Goal: Task Accomplishment & Management: Use online tool/utility

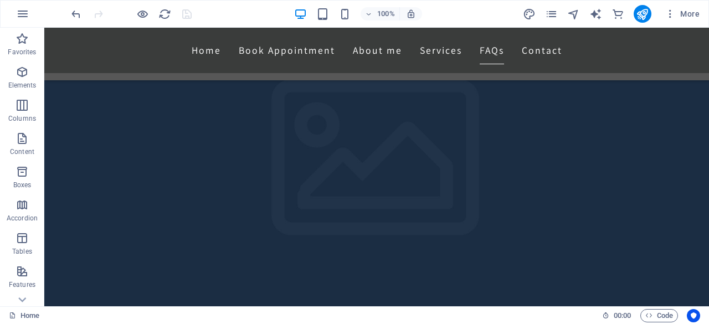
scroll to position [2903, 0]
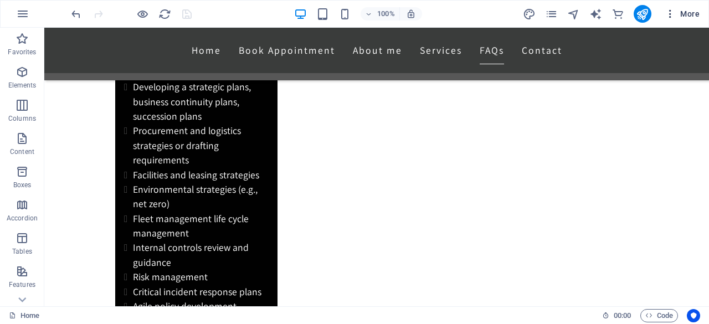
click at [666, 15] on icon "button" at bounding box center [670, 13] width 11 height 11
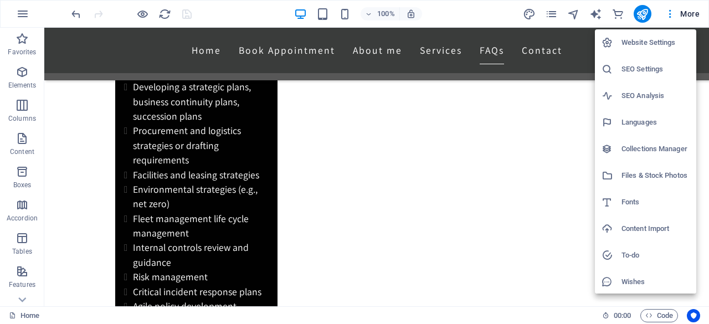
click at [655, 70] on h6 "SEO Settings" at bounding box center [655, 69] width 68 height 13
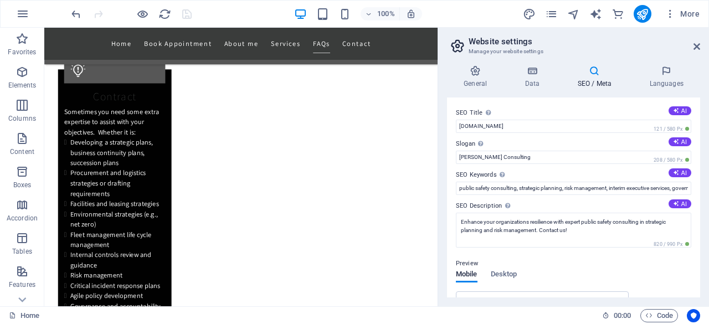
scroll to position [2843, 0]
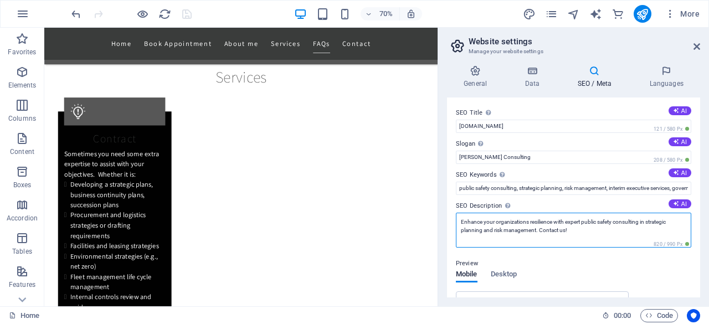
click at [527, 219] on textarea "Enhance your organizations resilience with expert public safety consulting in s…" at bounding box center [573, 230] width 235 height 35
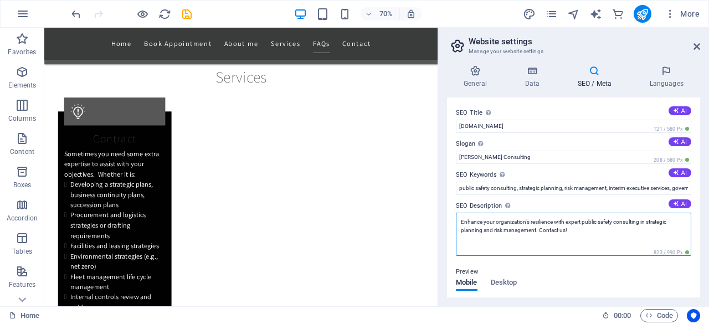
click at [535, 229] on textarea "Enhance your organization's resilience with expert public safety consulting in …" at bounding box center [573, 234] width 235 height 43
click at [575, 222] on textarea "Enhance your organization's resilience with expert public safety consulting in …" at bounding box center [573, 234] width 235 height 43
click at [595, 229] on textarea "Enhance your organization's resilience with public safety consulting in strateg…" at bounding box center [573, 234] width 235 height 43
click at [524, 224] on textarea "Enhance your organization's resilience with public safety consulting in strateg…" at bounding box center [573, 234] width 235 height 43
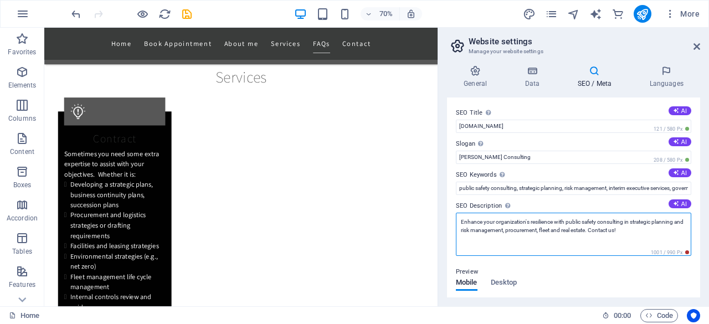
click at [491, 230] on textarea "Enhance your organization's resilience with public safety consulting in strateg…" at bounding box center [573, 234] width 235 height 43
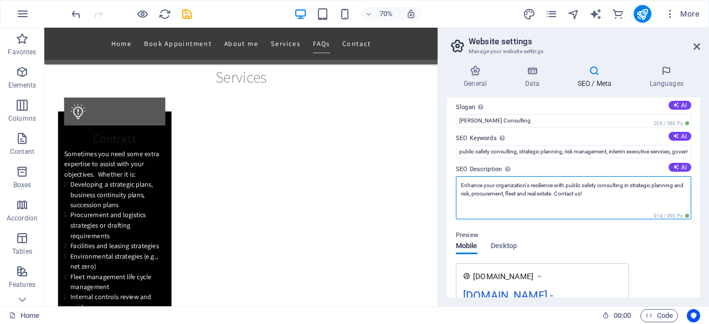
scroll to position [0, 0]
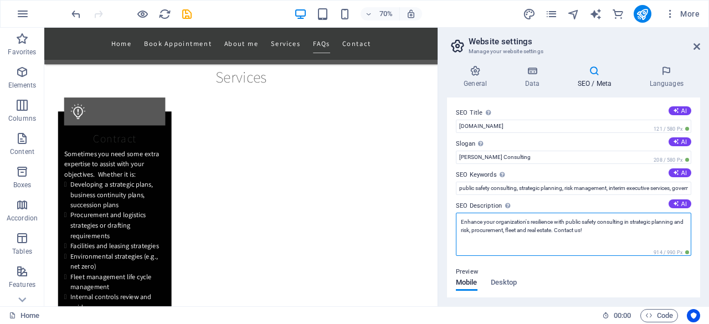
type textarea "Enhance your organization's resilience with public safety consulting in strateg…"
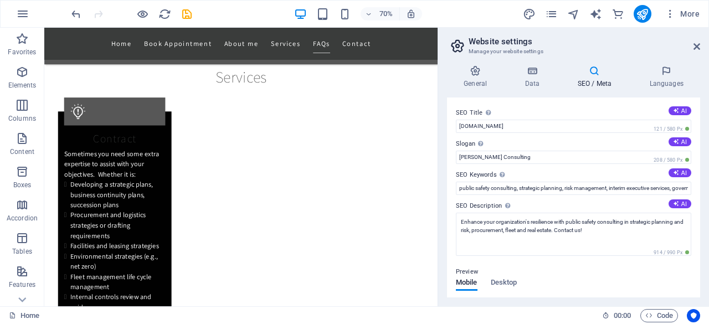
click at [703, 50] on aside "Website settings Manage your website settings General Data SEO / Meta Languages…" at bounding box center [573, 167] width 271 height 279
click at [698, 47] on icon at bounding box center [696, 46] width 7 height 9
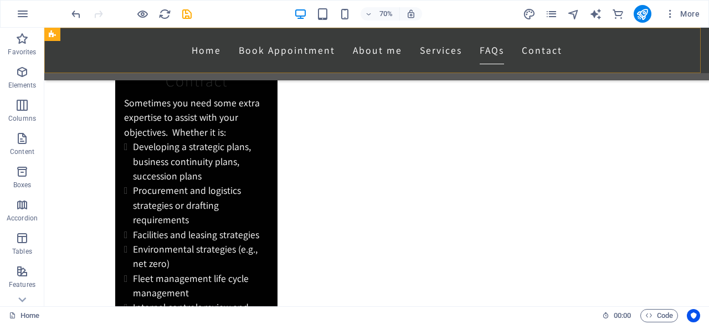
scroll to position [2903, 0]
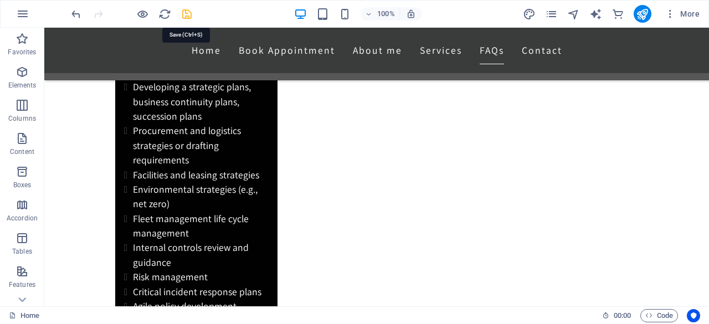
click at [191, 15] on icon "save" at bounding box center [187, 14] width 13 height 13
click at [647, 13] on icon "publish" at bounding box center [642, 14] width 13 height 13
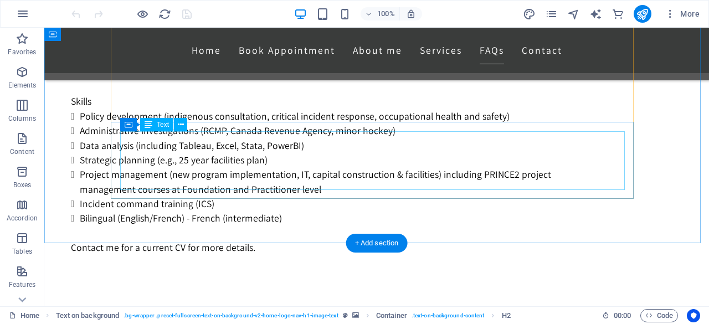
scroll to position [2903, 0]
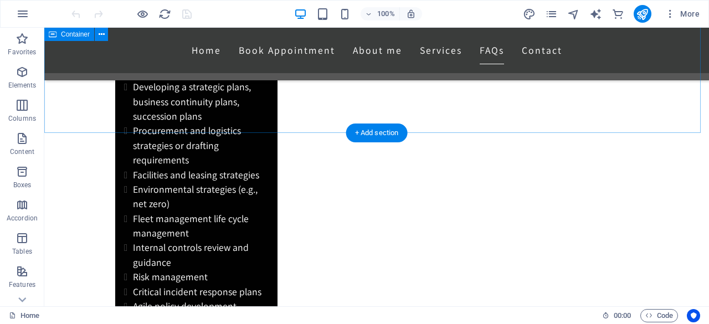
click at [400, 131] on div "+ Add section" at bounding box center [376, 133] width 61 height 19
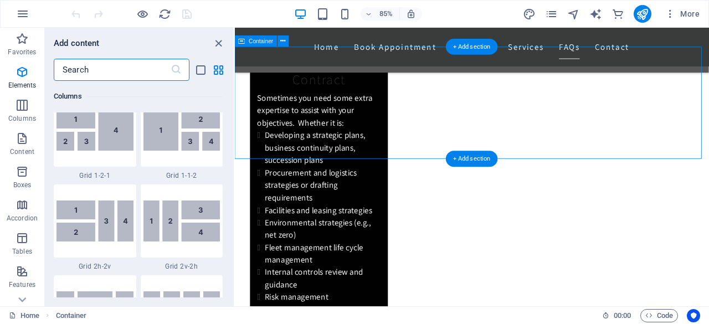
scroll to position [1938, 0]
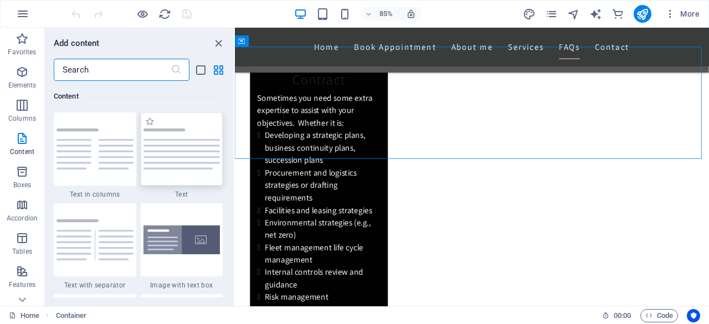
click at [174, 166] on img at bounding box center [181, 149] width 77 height 41
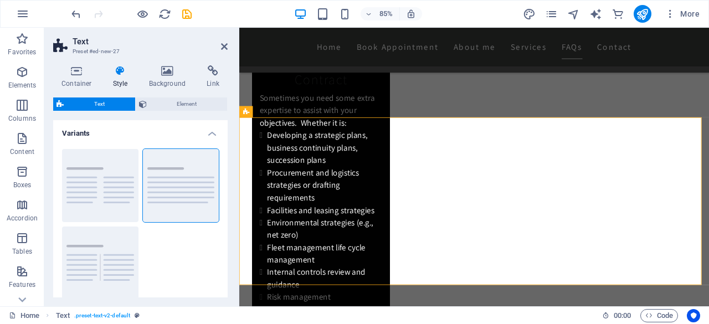
scroll to position [2928, 0]
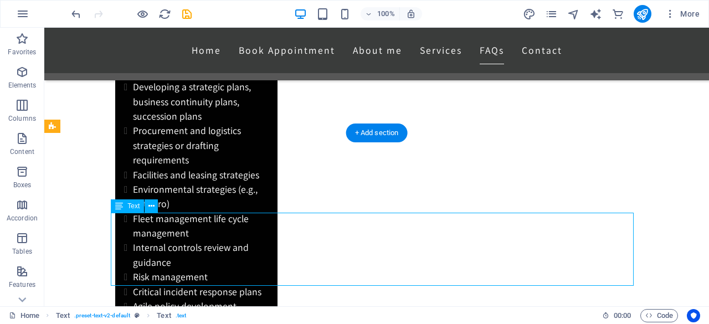
click at [153, 206] on icon at bounding box center [151, 207] width 6 height 12
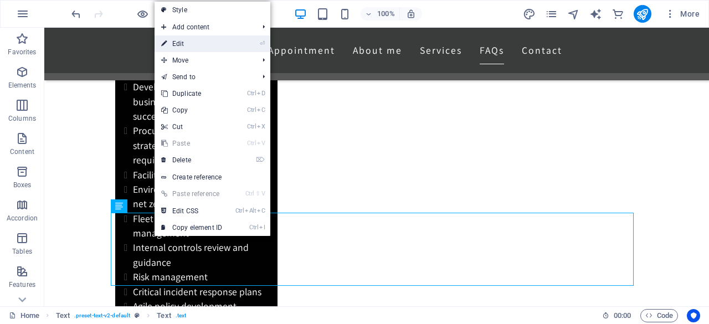
click at [187, 47] on link "⏎ Edit" at bounding box center [192, 43] width 74 height 17
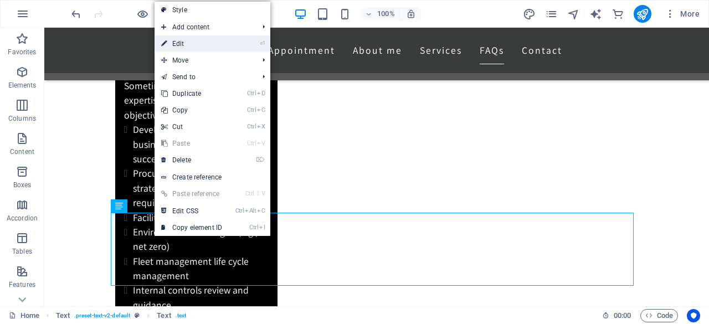
scroll to position [2928, 0]
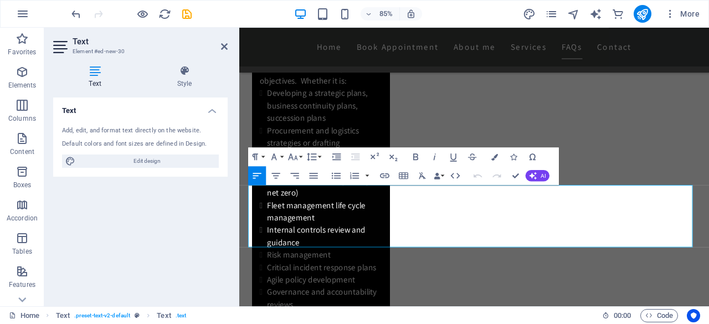
drag, startPoint x: 703, startPoint y: 280, endPoint x: 464, endPoint y: 219, distance: 246.2
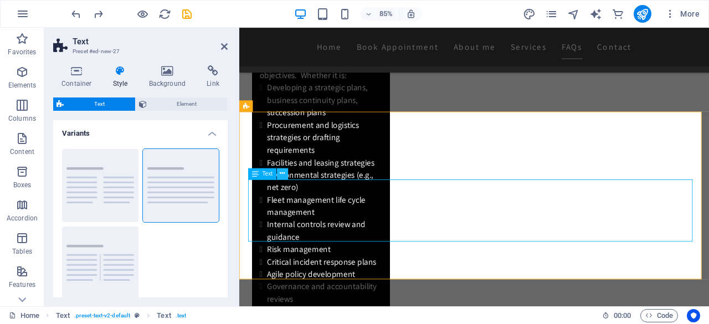
click at [284, 171] on icon at bounding box center [282, 173] width 5 height 10
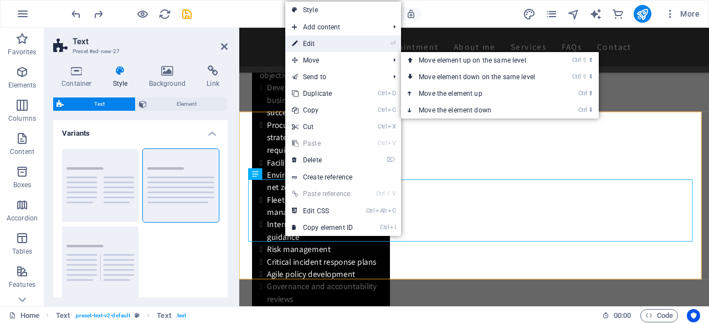
click at [315, 44] on link "⏎ Edit" at bounding box center [322, 43] width 74 height 17
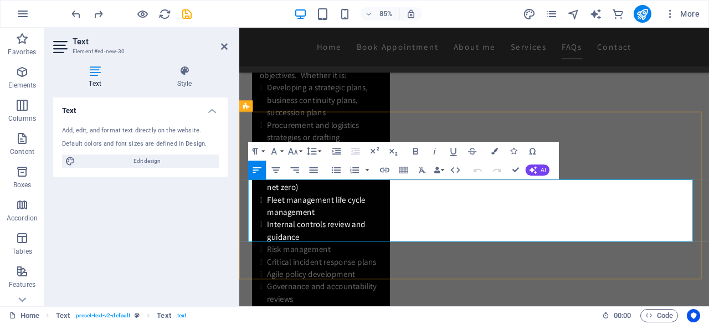
drag, startPoint x: 694, startPoint y: 274, endPoint x: 250, endPoint y: 217, distance: 447.4
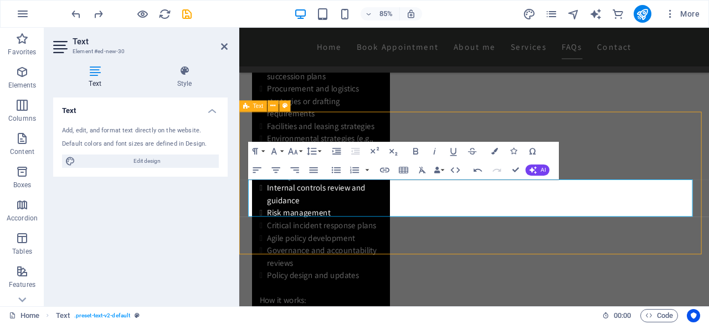
scroll to position [2910, 0]
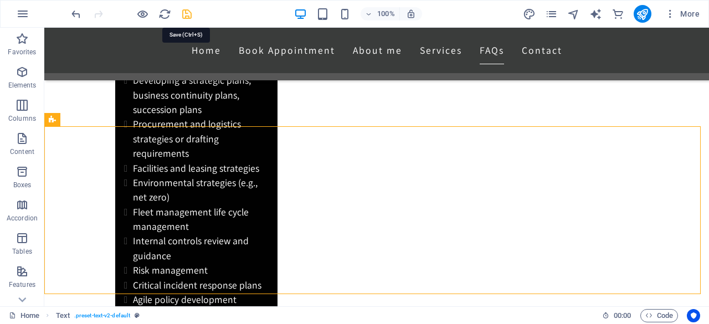
click at [186, 12] on icon "save" at bounding box center [187, 14] width 13 height 13
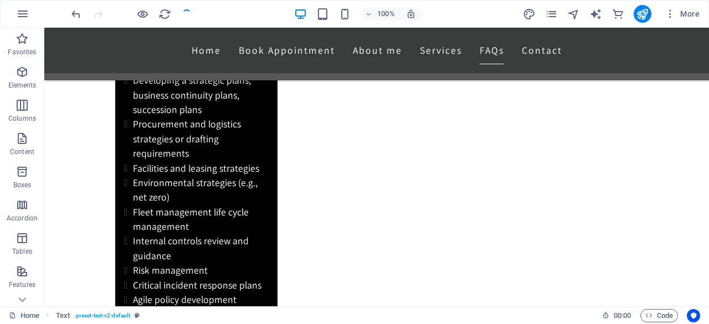
click at [0, 0] on div at bounding box center [0, 0] width 0 height 0
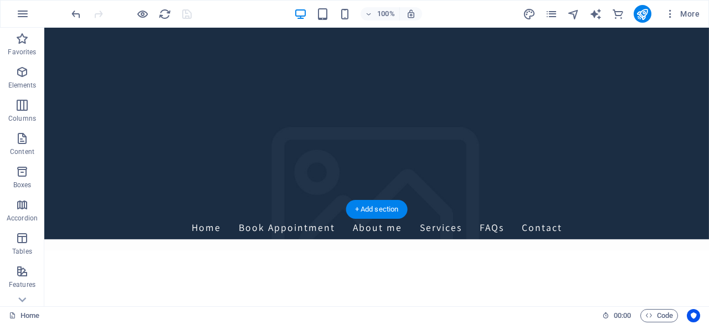
scroll to position [0, 0]
